Goal: Transaction & Acquisition: Purchase product/service

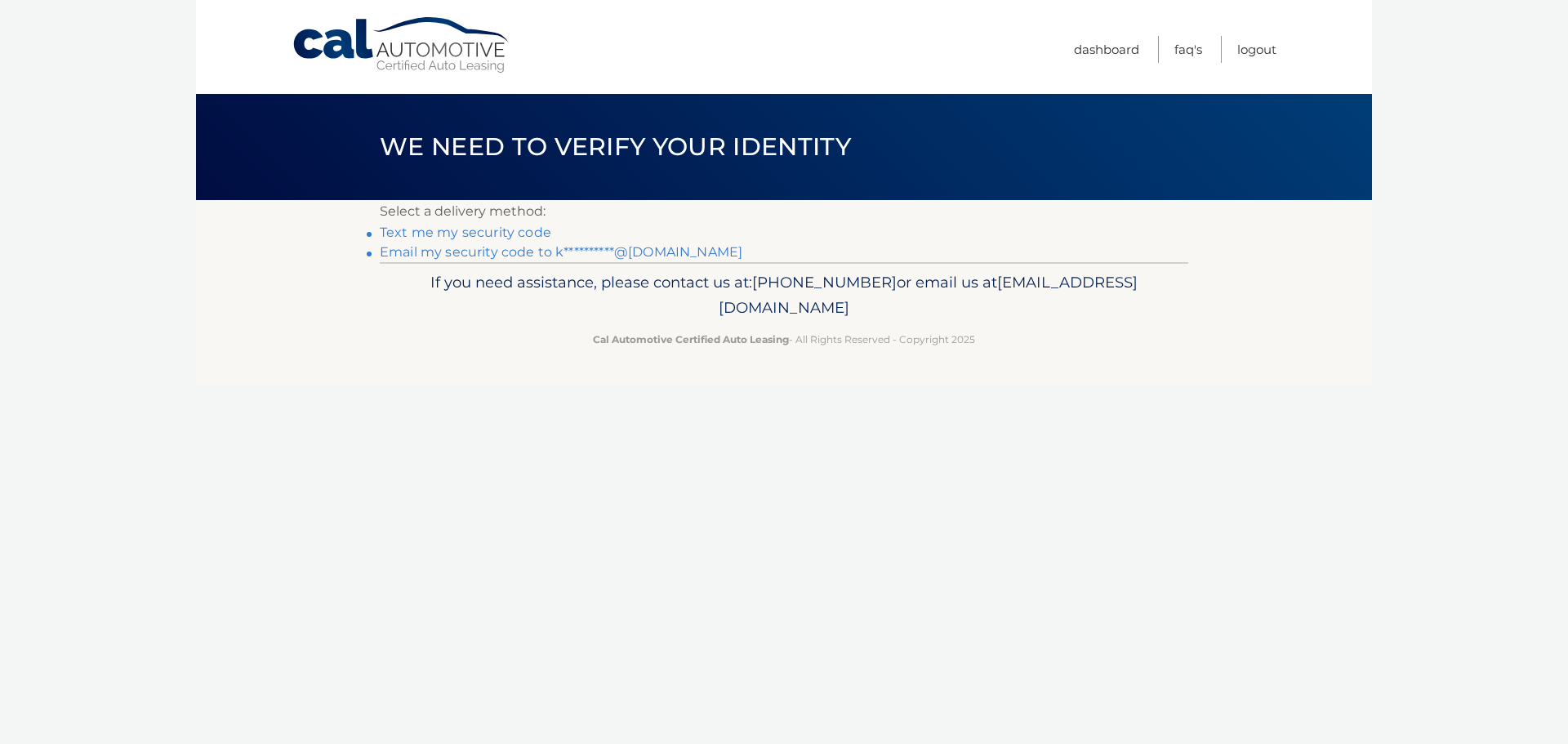
click at [515, 250] on link "**********" at bounding box center [561, 252] width 362 height 16
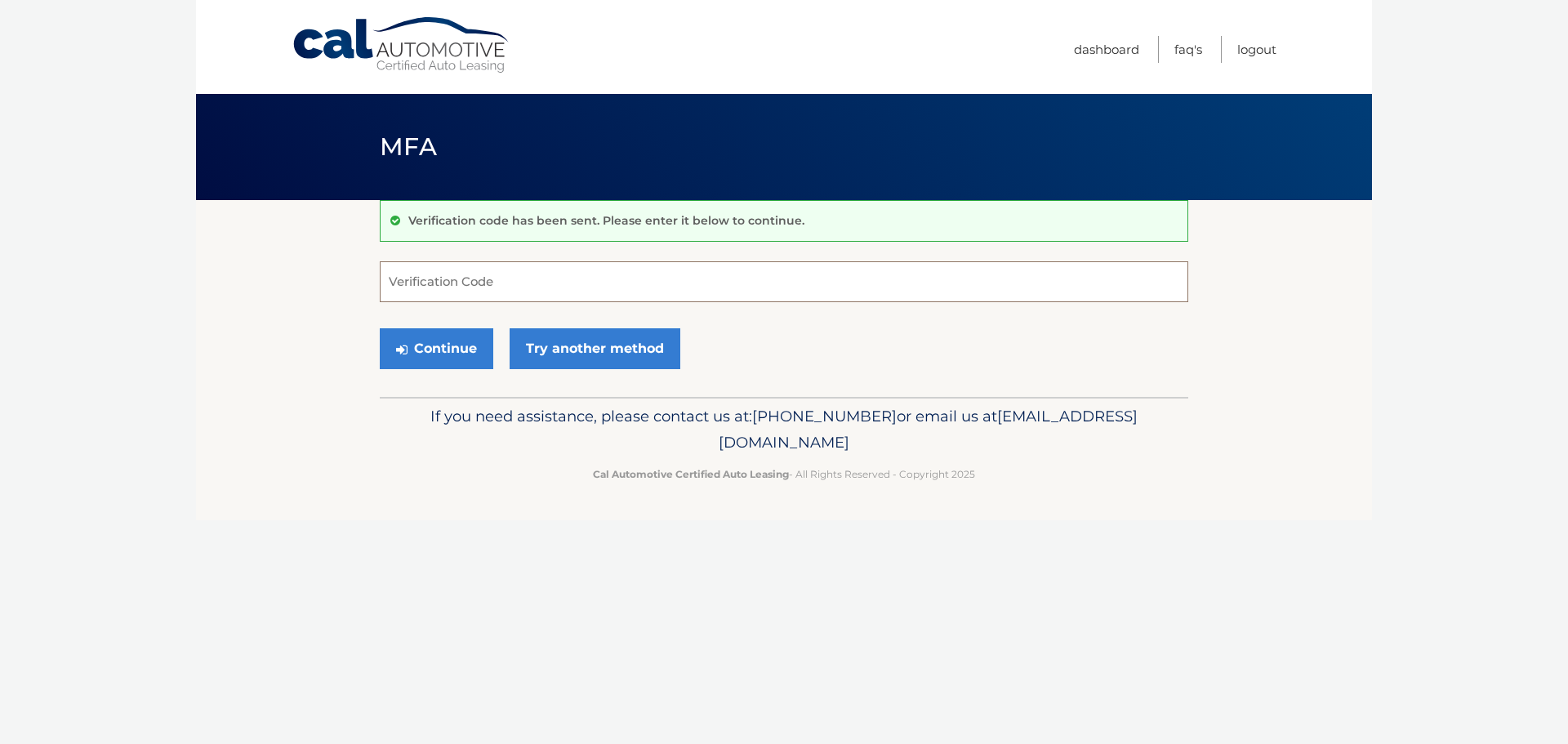
click at [598, 279] on input "Verification Code" at bounding box center [784, 281] width 809 height 40
type input "042873"
click at [380, 328] on button "Continue" at bounding box center [436, 349] width 113 height 40
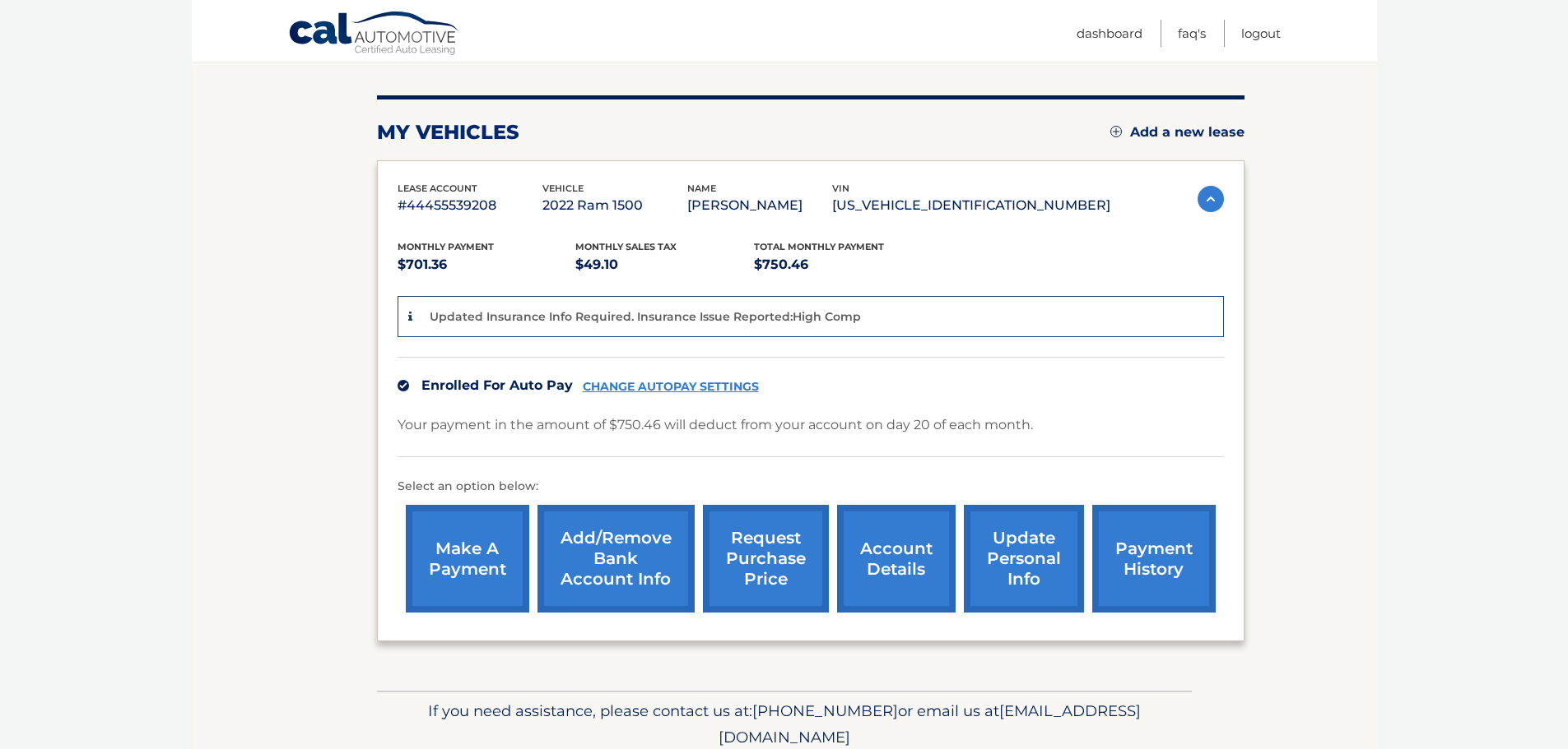
scroll to position [231, 0]
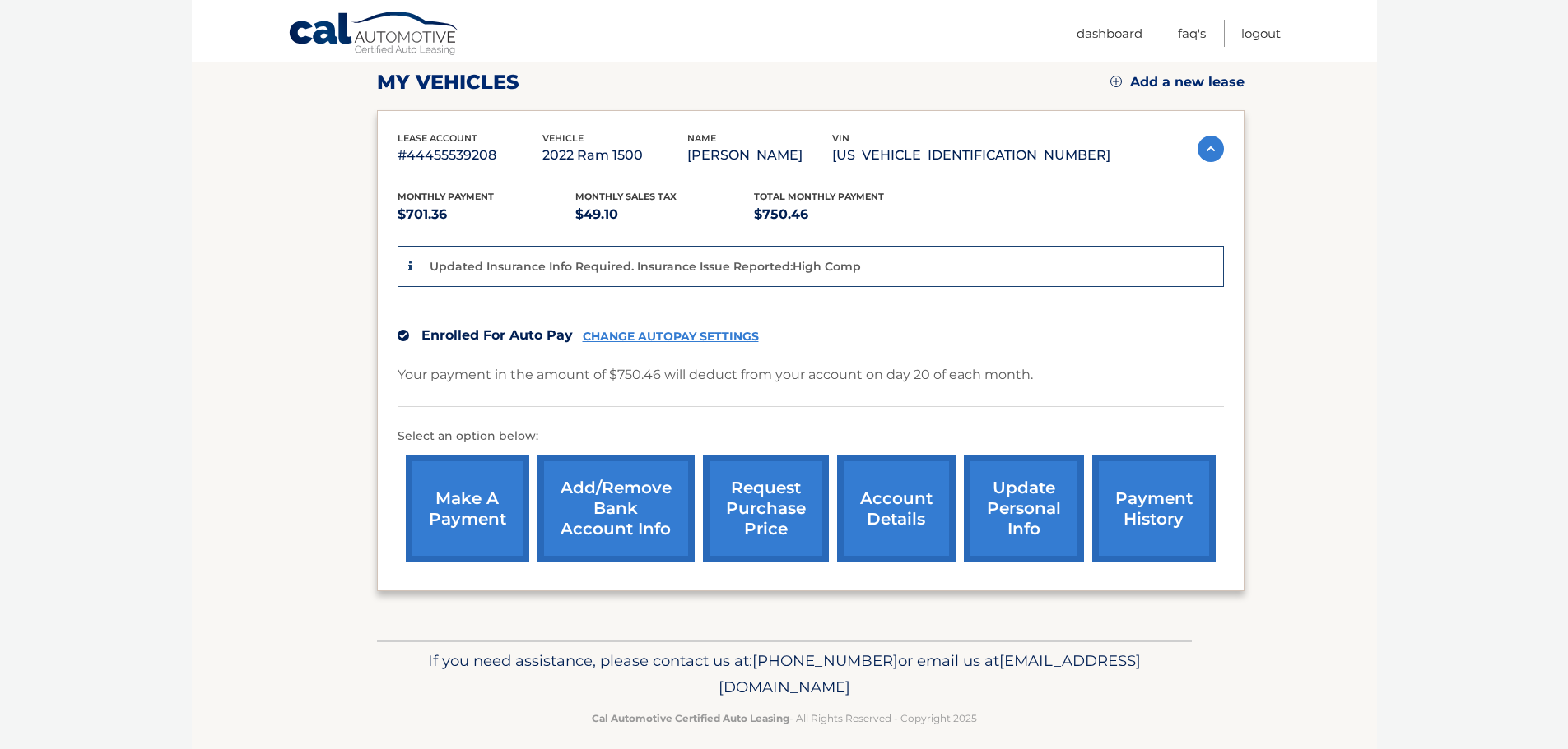
click at [471, 511] on link "make a payment" at bounding box center [467, 508] width 123 height 107
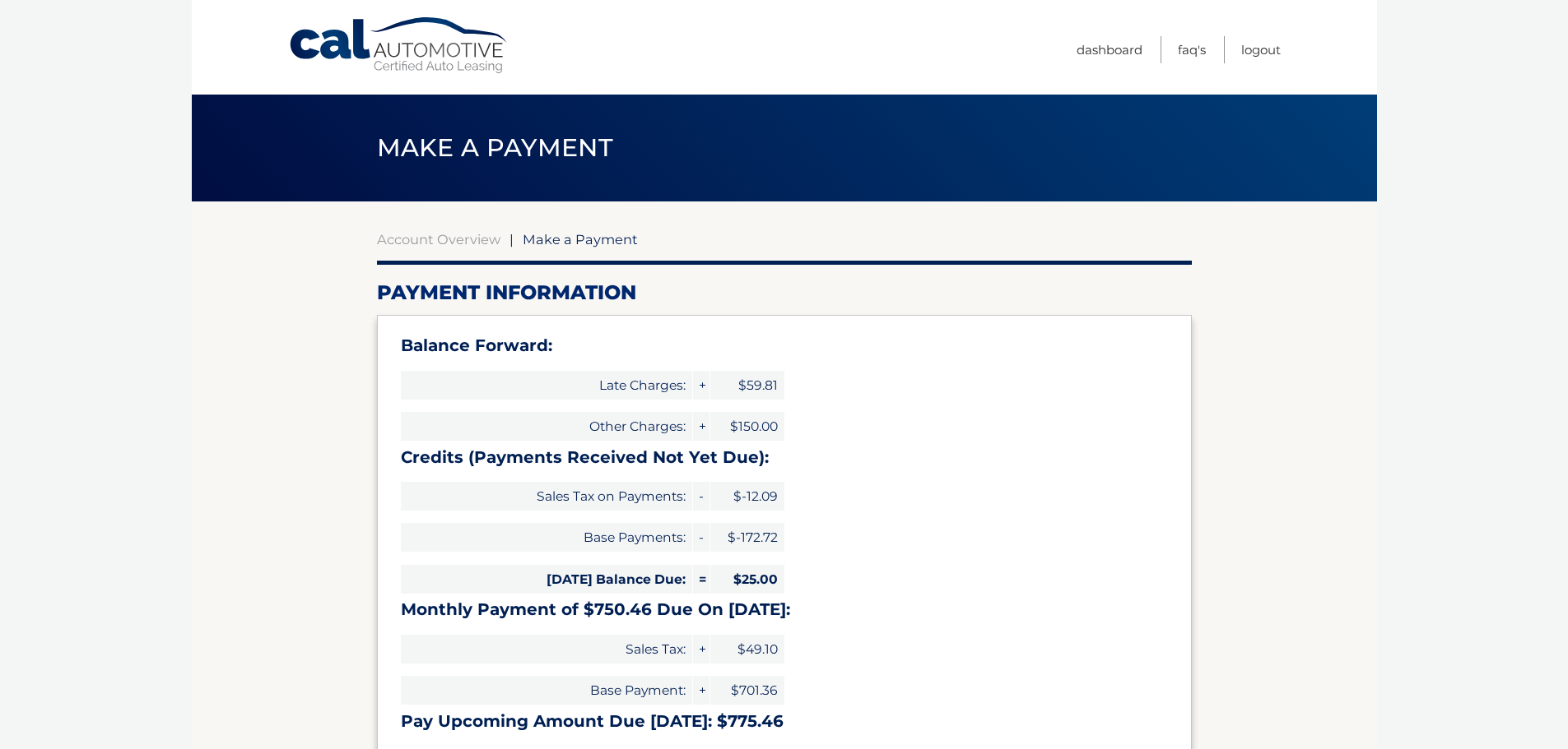
select select "MTIxOTg1NWUtOGY2NC00OGY0LWIyMDktZTZiMjU4Y2EyZTQ2"
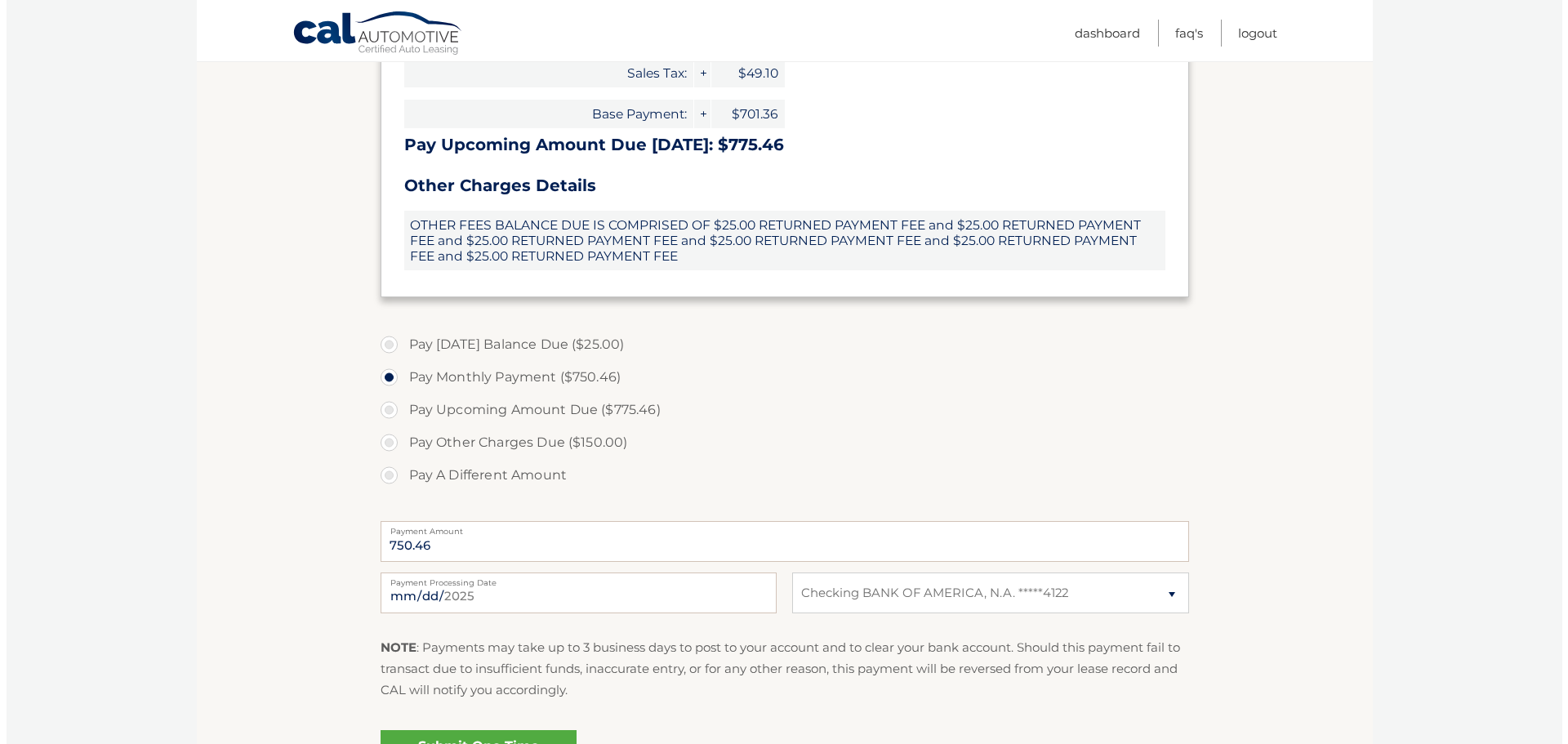
scroll to position [654, 0]
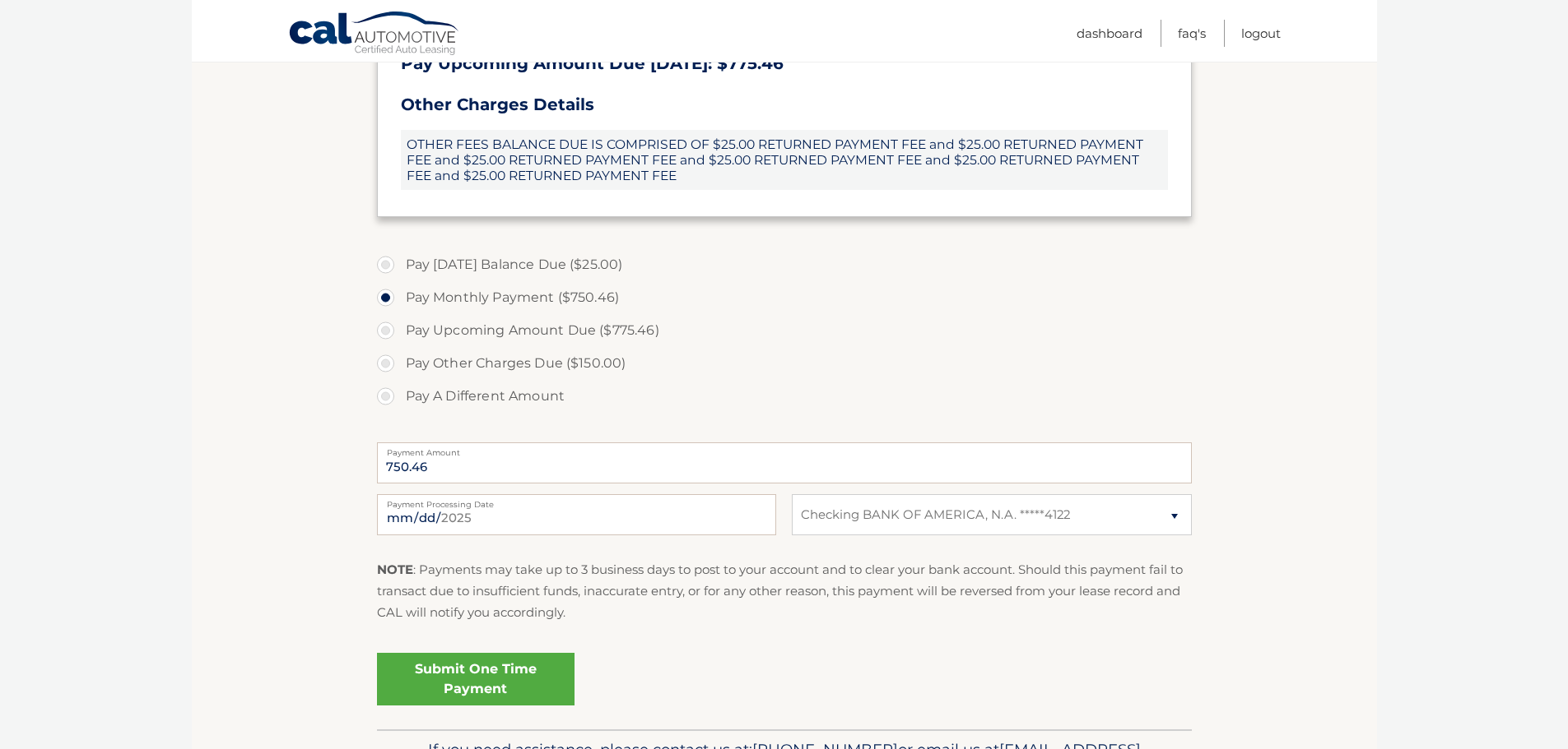
click at [491, 680] on link "Submit One Time Payment" at bounding box center [475, 679] width 197 height 53
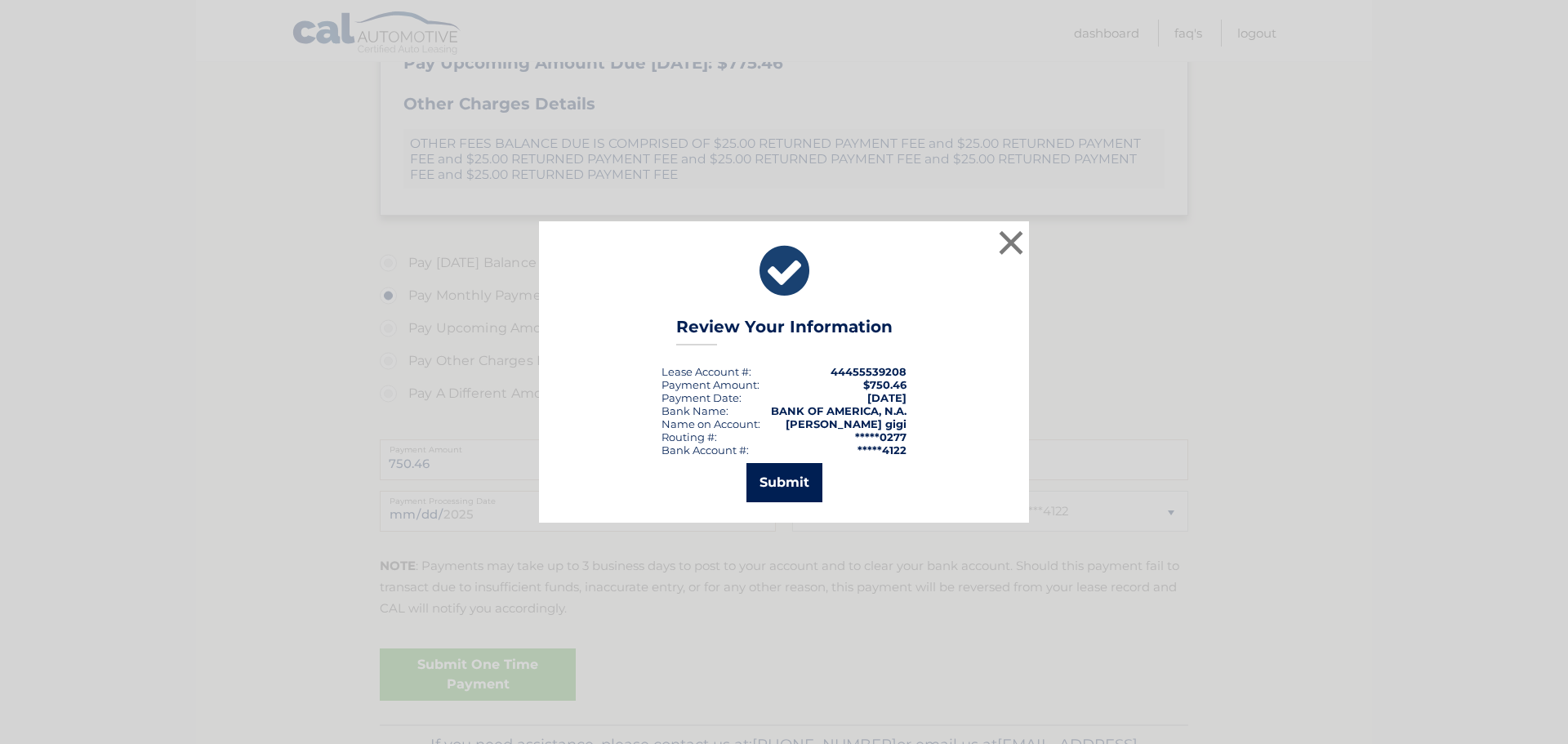
click at [801, 485] on button "Submit" at bounding box center [784, 483] width 76 height 40
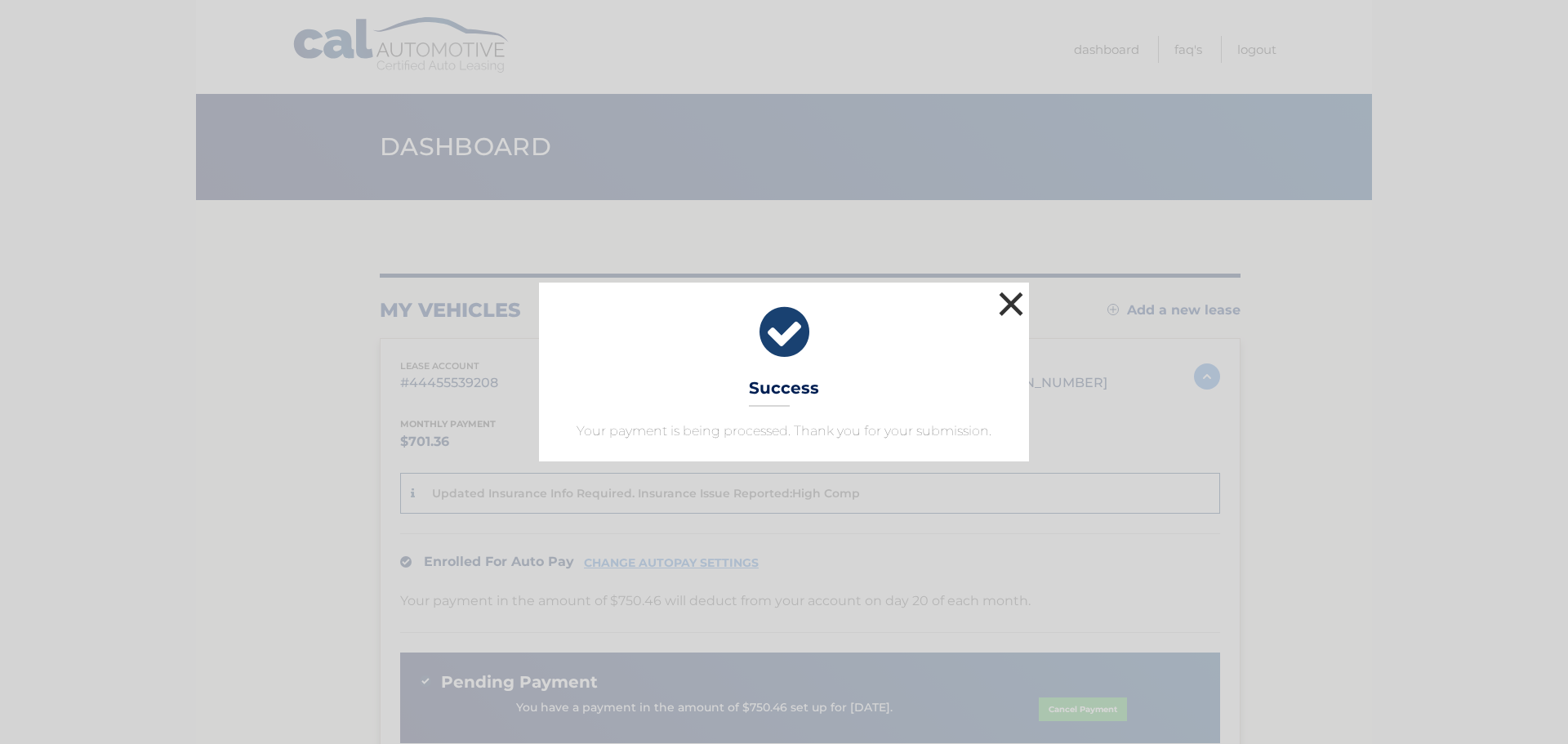
click at [1006, 301] on button "×" at bounding box center [1011, 304] width 33 height 33
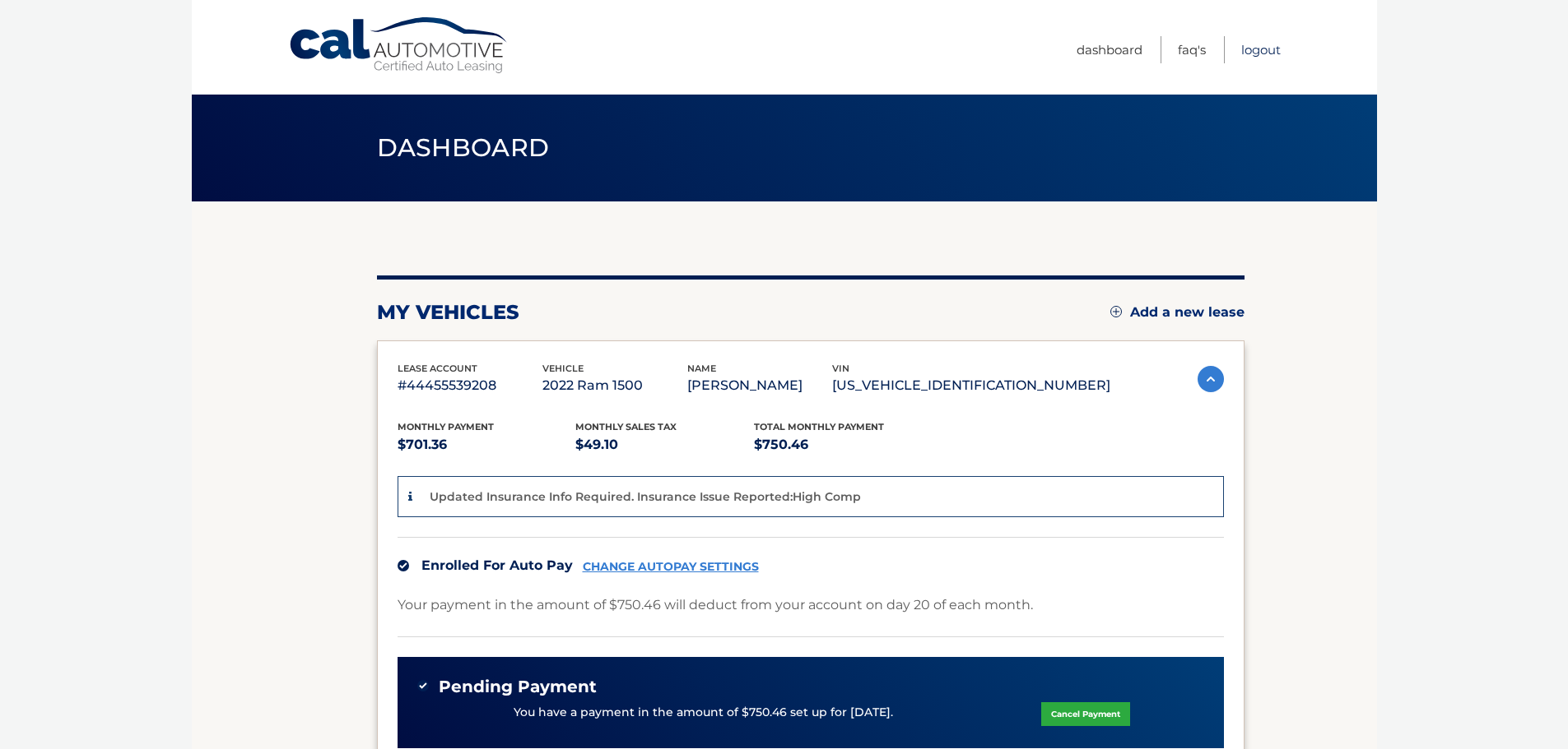
click at [1256, 48] on link "Logout" at bounding box center [1261, 49] width 40 height 27
